Goal: Task Accomplishment & Management: Manage account settings

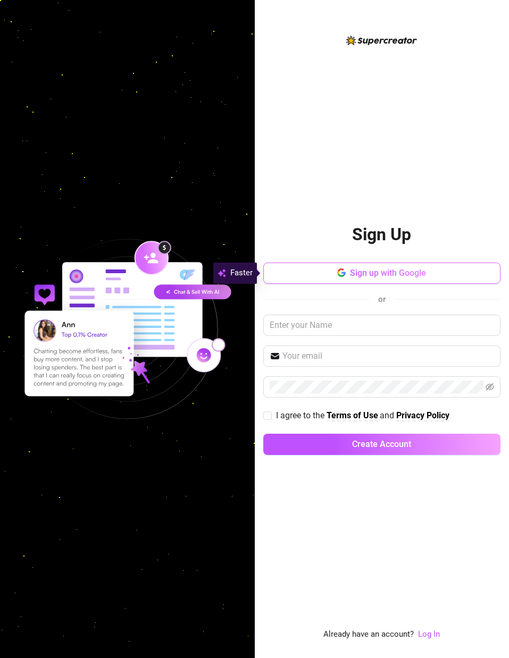
click at [393, 271] on span "Sign up with Google" at bounding box center [388, 273] width 76 height 10
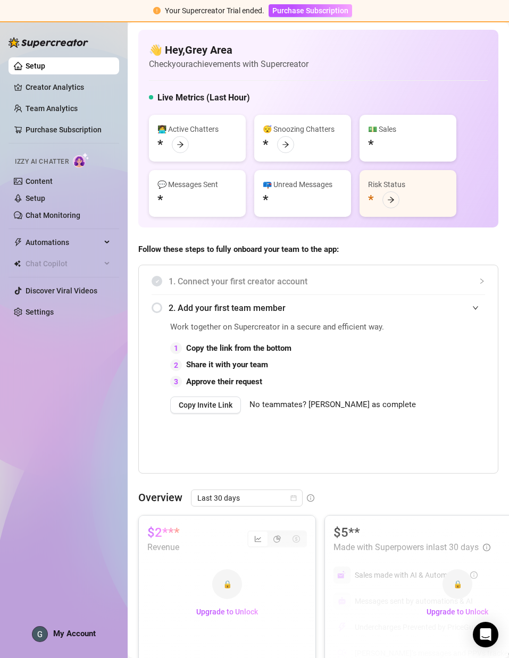
click at [57, 641] on div "My Account" at bounding box center [64, 634] width 64 height 16
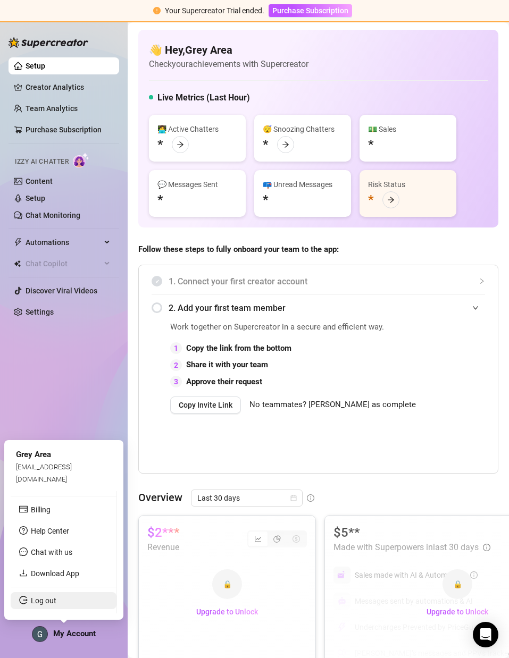
click at [54, 604] on link "Log out" at bounding box center [44, 600] width 26 height 9
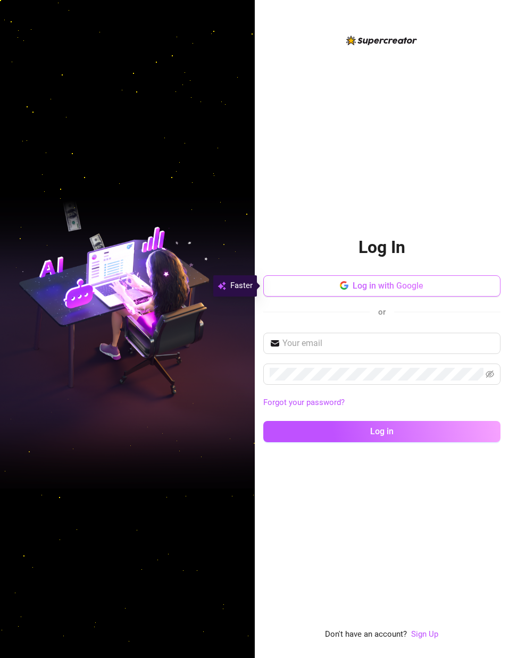
click at [382, 285] on span "Log in with Google" at bounding box center [387, 286] width 71 height 10
click at [438, 636] on div "Log In Log in with Google or Forgot your password? Log in Don't have an account…" at bounding box center [381, 337] width 237 height 607
click at [431, 634] on link "Sign Up" at bounding box center [424, 634] width 27 height 10
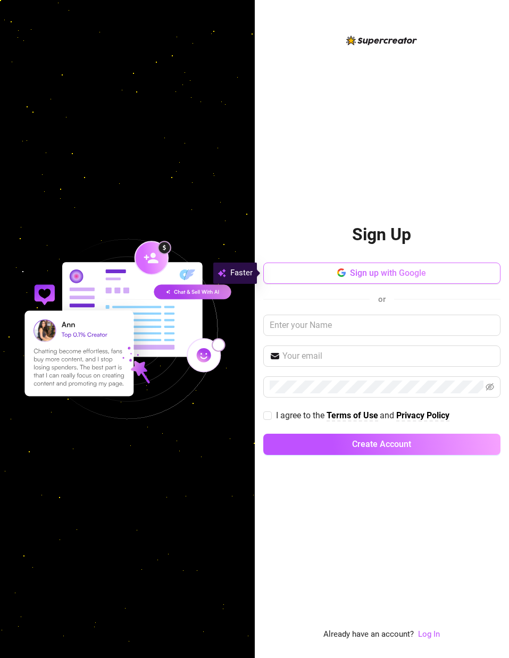
click at [318, 270] on button "Sign up with Google" at bounding box center [381, 273] width 237 height 21
